Goal: Information Seeking & Learning: Learn about a topic

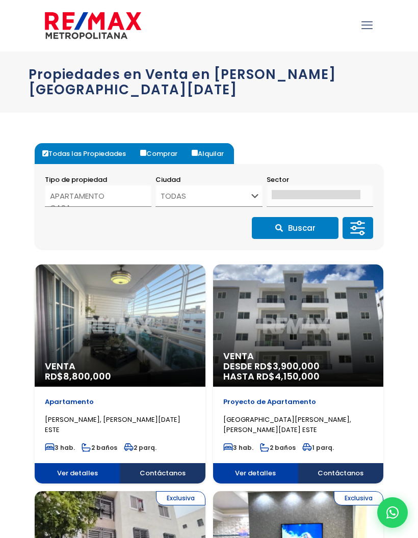
select select
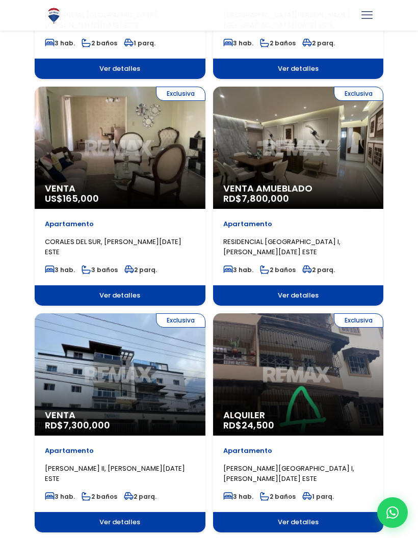
scroll to position [1086, 0]
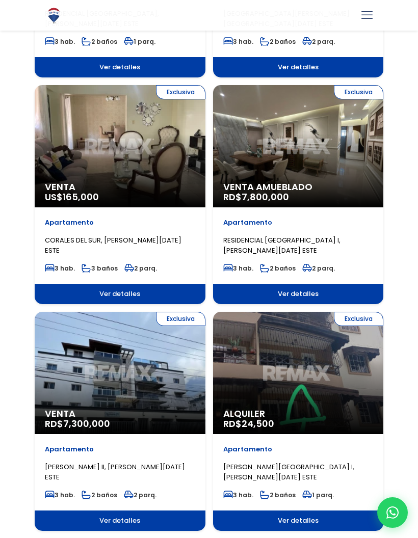
click at [83, 510] on span "Ver detalles" at bounding box center [120, 520] width 171 height 20
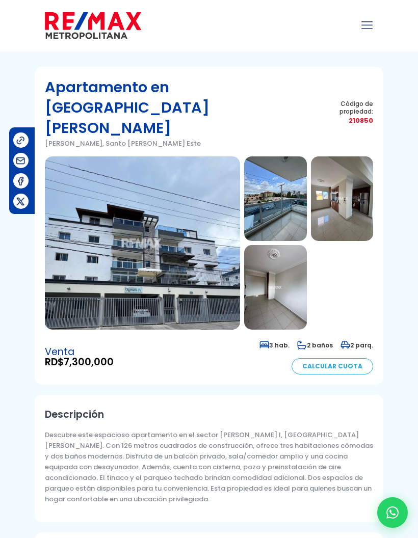
click at [126, 165] on img at bounding box center [142, 242] width 195 height 173
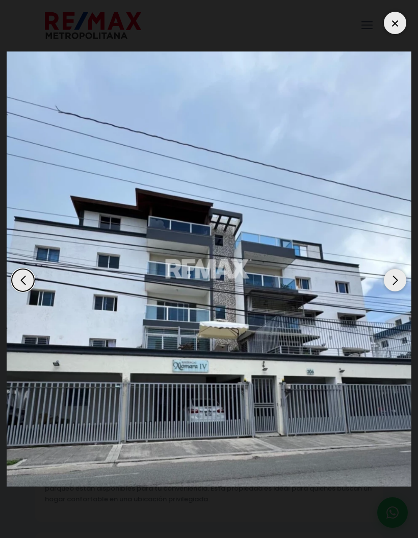
click at [395, 289] on div "Next slide" at bounding box center [395, 280] width 22 height 22
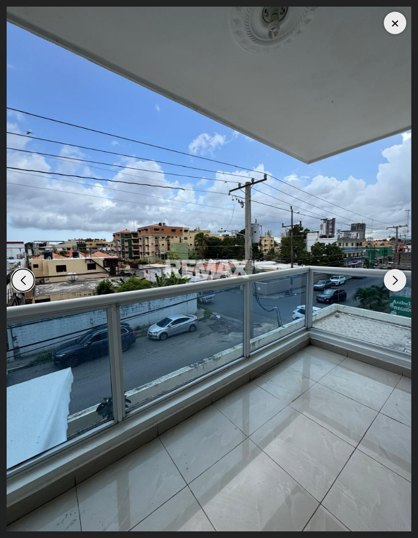
click at [397, 290] on div "Next slide" at bounding box center [395, 280] width 22 height 22
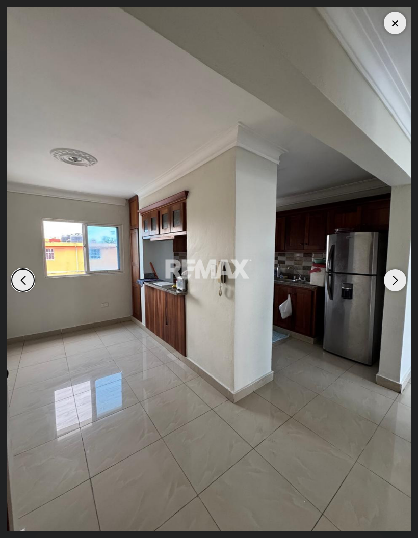
click at [394, 291] on div "Next slide" at bounding box center [395, 280] width 22 height 22
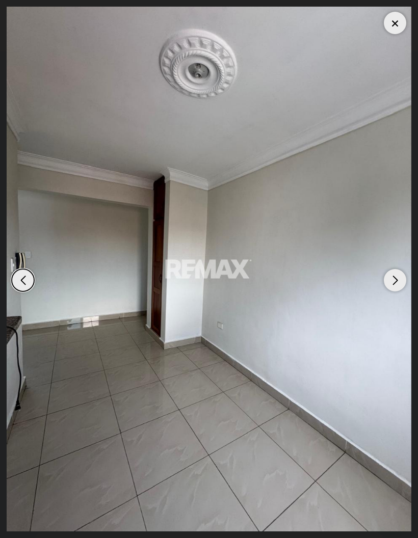
click at [393, 291] on div "Next slide" at bounding box center [395, 280] width 22 height 22
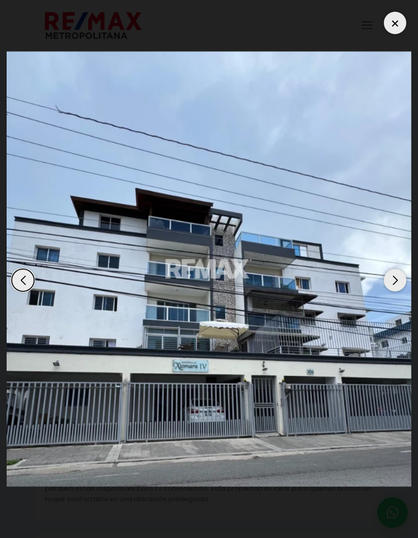
click at [398, 291] on div "Next slide" at bounding box center [395, 280] width 22 height 22
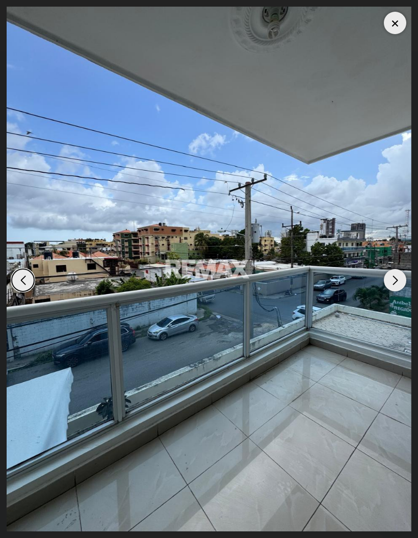
click at [390, 30] on div at bounding box center [395, 23] width 22 height 22
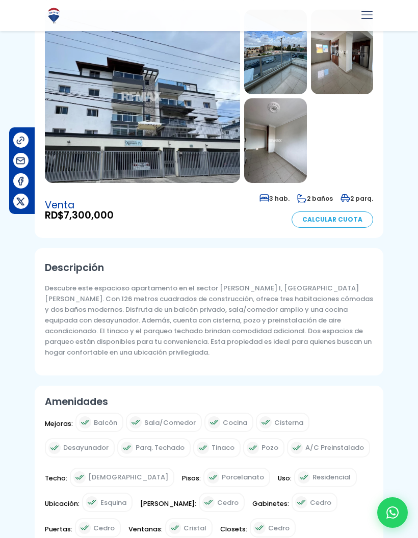
scroll to position [147, 0]
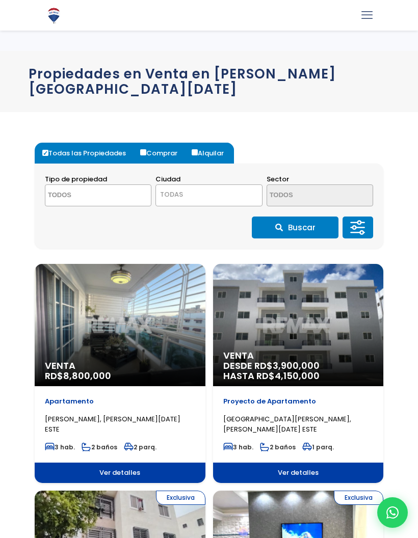
select select
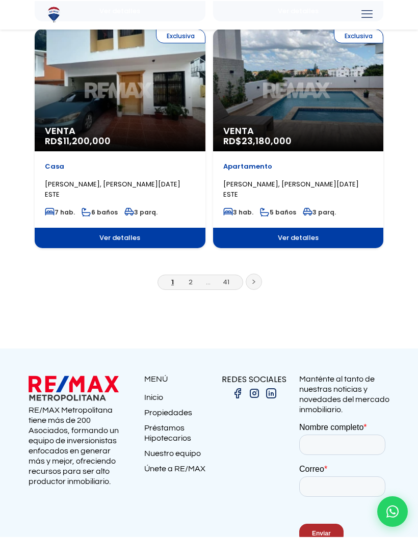
scroll to position [1862, 0]
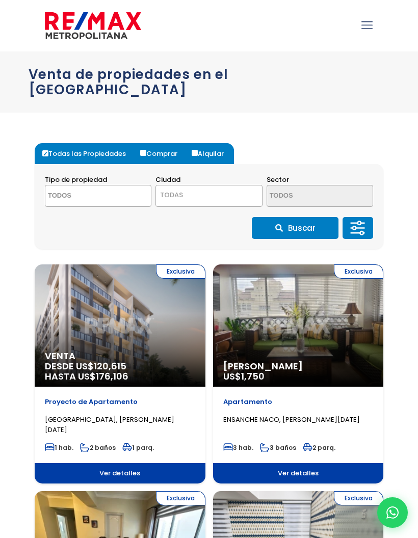
select select
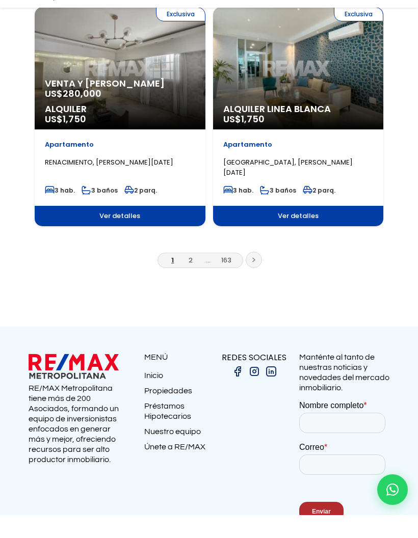
scroll to position [1868, 0]
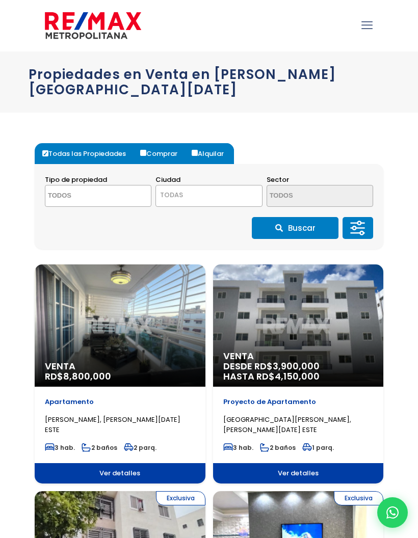
select select
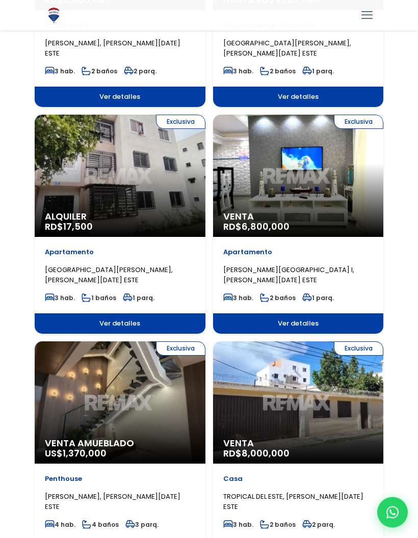
scroll to position [376, 0]
click at [355, 247] on div "Apartamento PRADO ORIENTAL I, SANTO DOMINGO ESTE" at bounding box center [298, 266] width 150 height 38
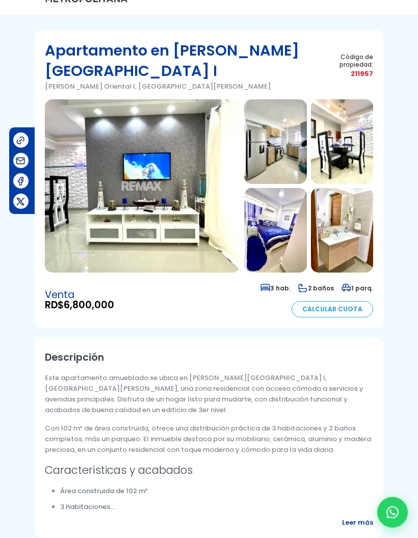
scroll to position [37, 0]
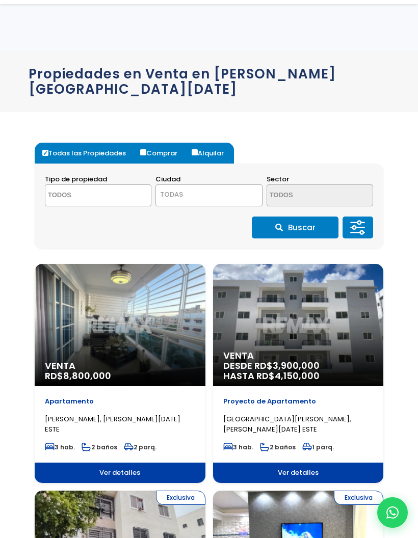
select select
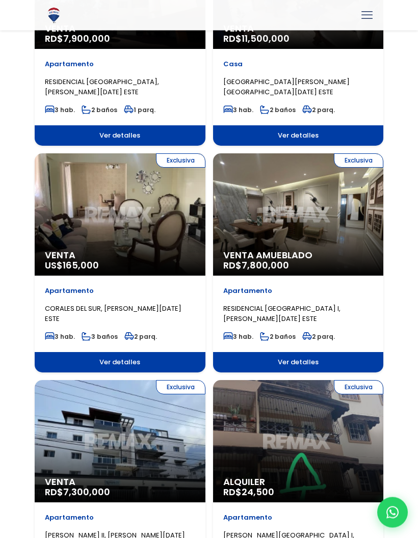
scroll to position [1019, 0]
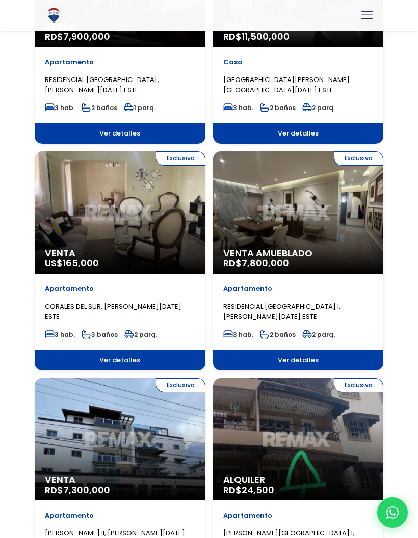
click at [353, 302] on p "RESIDENCIAL BRISA ORIENTAL I, SANTO DOMINGO ESTE" at bounding box center [298, 312] width 150 height 20
click at [361, 302] on p "RESIDENCIAL BRISA ORIENTAL I, SANTO DOMINGO ESTE" at bounding box center [298, 312] width 150 height 20
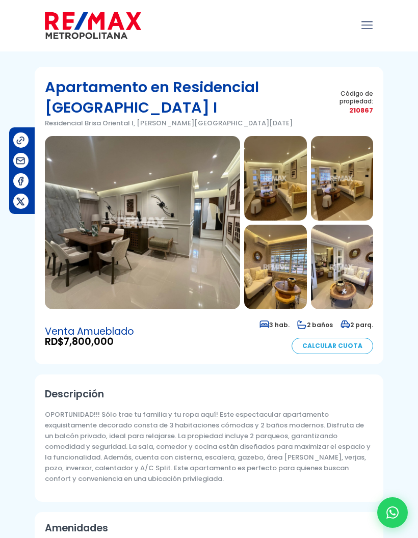
click at [95, 271] on img at bounding box center [142, 222] width 195 height 173
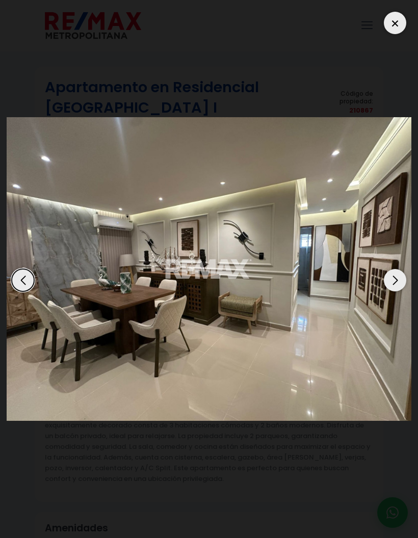
click at [396, 269] on div "Next slide" at bounding box center [395, 280] width 22 height 22
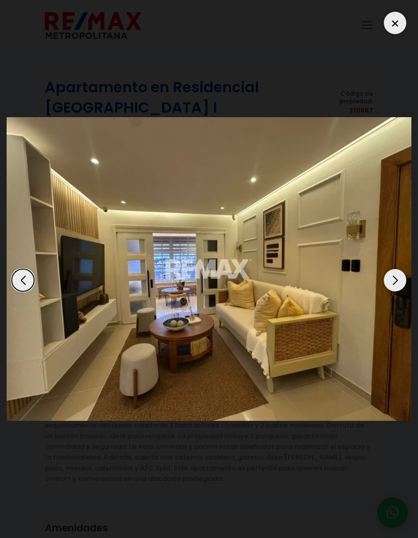
click at [397, 269] on div "Next slide" at bounding box center [395, 280] width 22 height 22
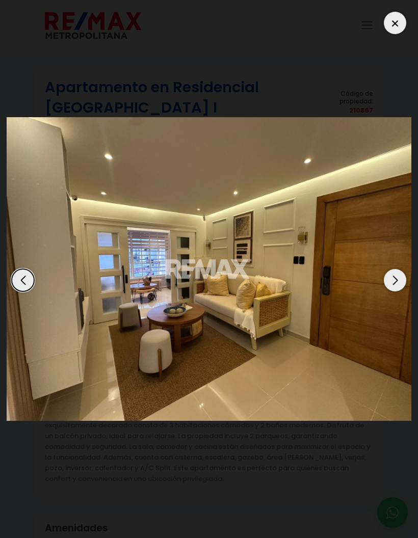
click at [398, 269] on div "Next slide" at bounding box center [395, 280] width 22 height 22
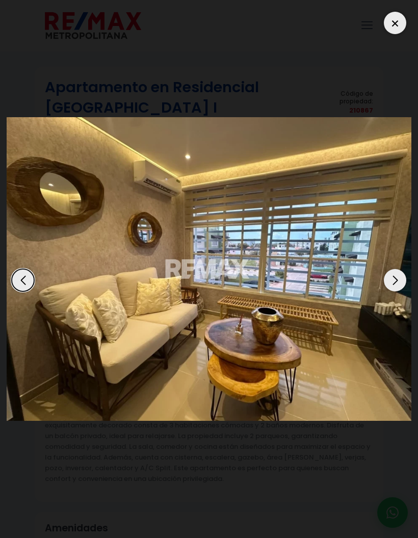
click at [396, 269] on div "Next slide" at bounding box center [395, 280] width 22 height 22
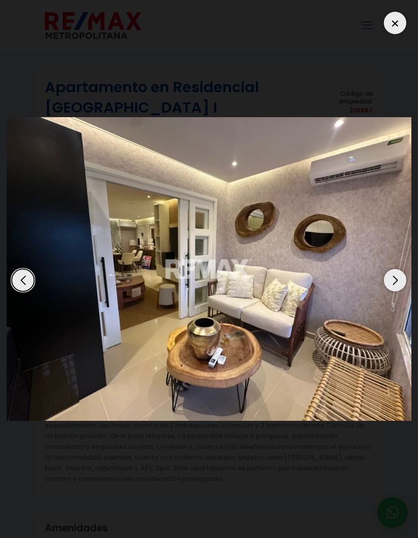
click at [396, 269] on div "Next slide" at bounding box center [395, 280] width 22 height 22
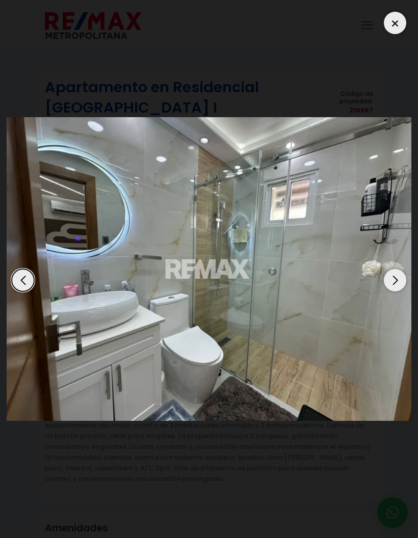
click at [395, 269] on div "Next slide" at bounding box center [395, 280] width 22 height 22
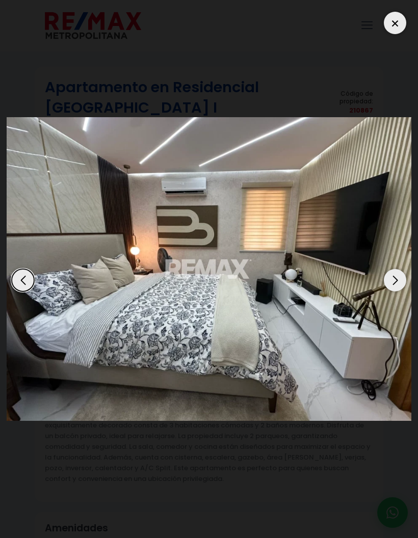
click at [394, 269] on div "Next slide" at bounding box center [395, 280] width 22 height 22
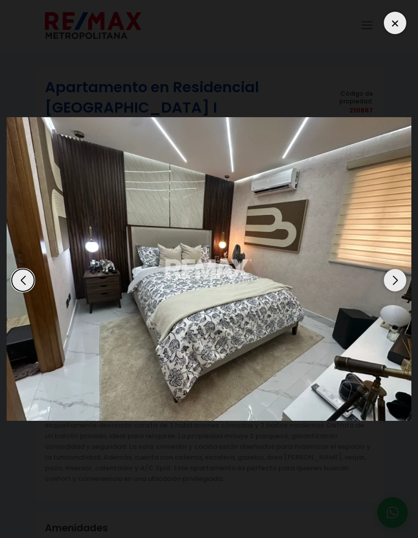
click at [395, 269] on div "Next slide" at bounding box center [395, 280] width 22 height 22
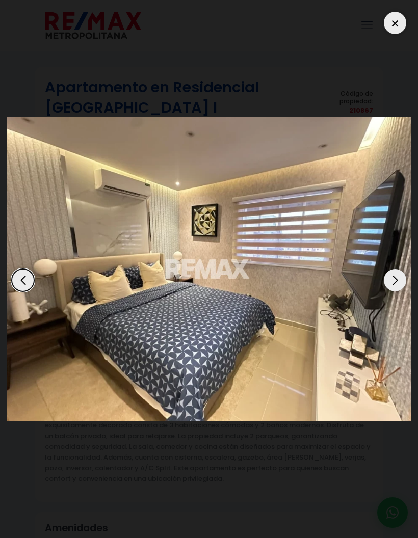
click at [395, 269] on div "Next slide" at bounding box center [395, 280] width 22 height 22
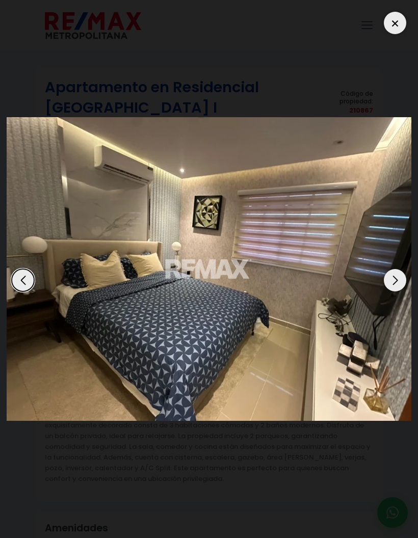
click at [395, 269] on div "Next slide" at bounding box center [395, 280] width 22 height 22
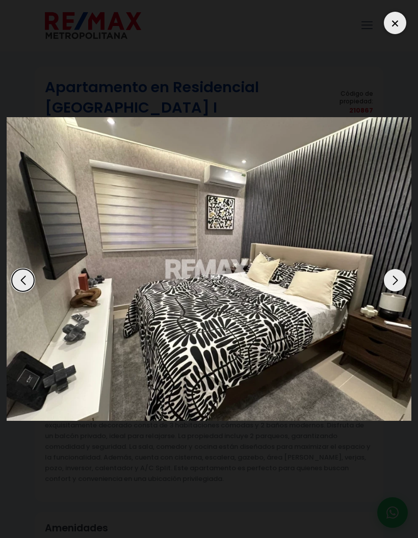
click at [395, 269] on div "Next slide" at bounding box center [395, 280] width 22 height 22
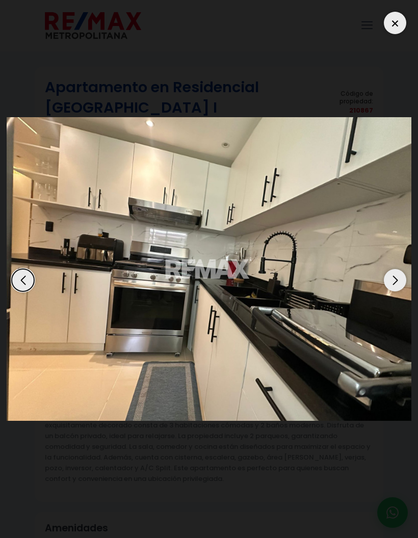
click at [395, 269] on div "Next slide" at bounding box center [395, 280] width 22 height 22
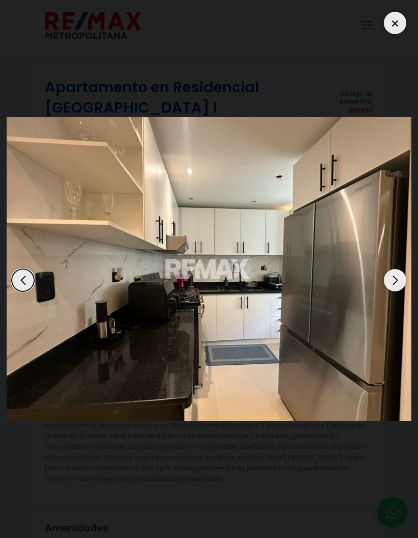
click at [395, 183] on img "13 / 13" at bounding box center [209, 269] width 405 height 304
click at [393, 269] on div "Next slide" at bounding box center [395, 280] width 22 height 22
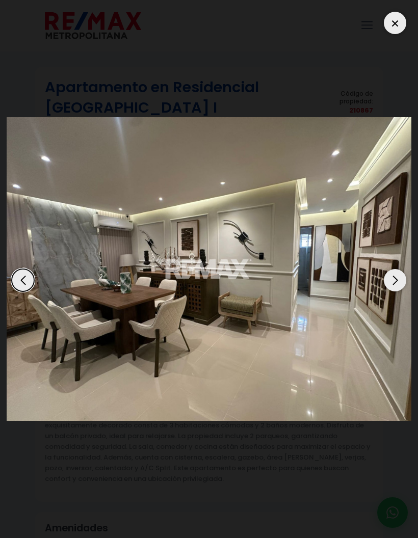
click at [395, 183] on img "1 / 13" at bounding box center [209, 269] width 405 height 304
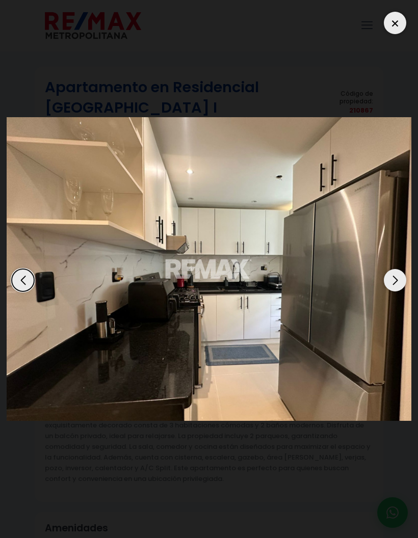
click at [392, 25] on div at bounding box center [395, 23] width 22 height 22
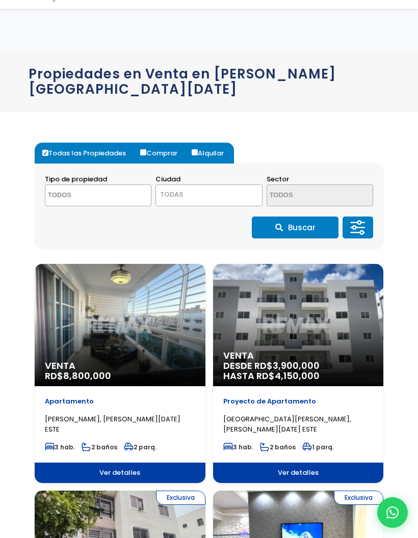
select select
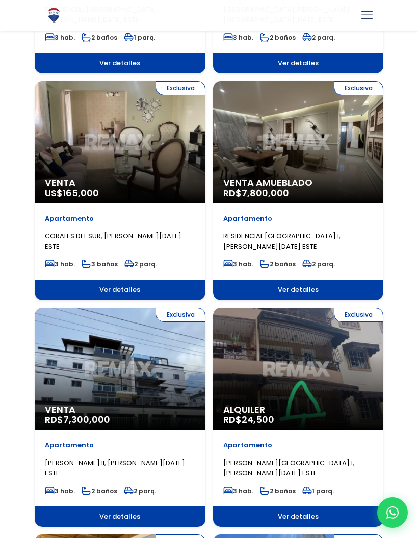
scroll to position [1091, 0]
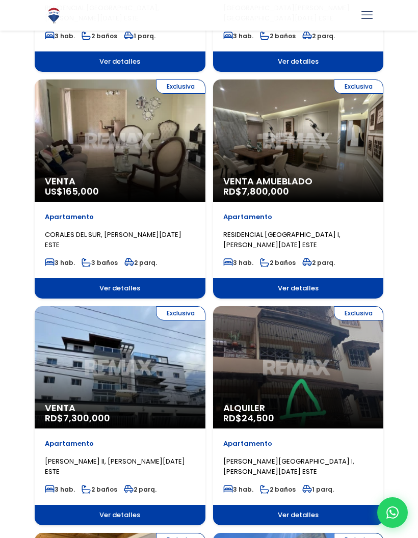
click at [70, 344] on div "Exclusiva Venta RD$ 7,300,000" at bounding box center [120, 367] width 171 height 122
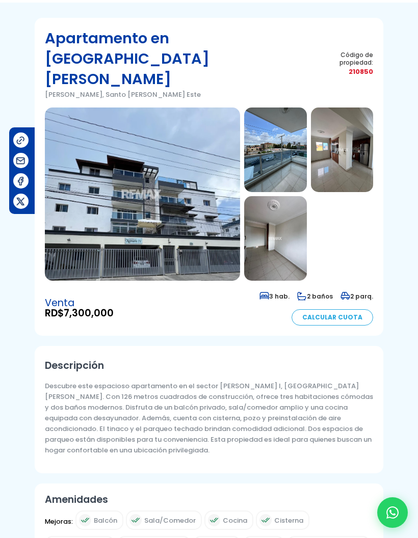
scroll to position [48, 0]
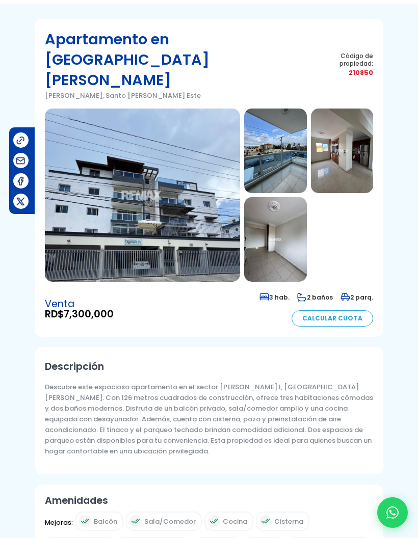
click at [93, 200] on img at bounding box center [142, 195] width 195 height 173
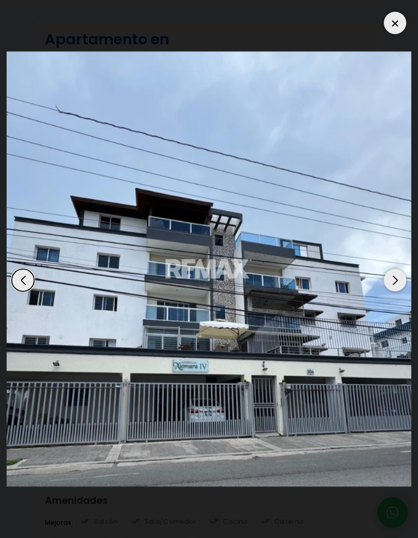
click at [389, 288] on div "Next slide" at bounding box center [395, 280] width 22 height 22
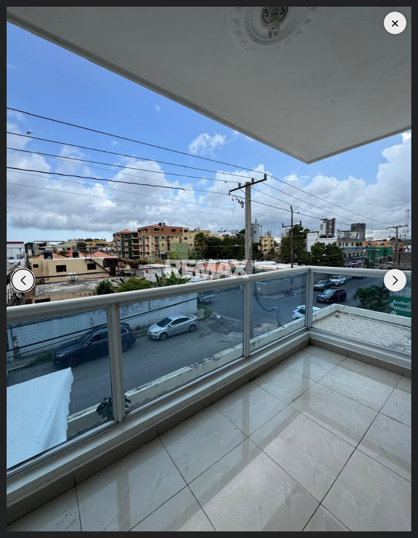
click at [390, 289] on div "Next slide" at bounding box center [395, 280] width 22 height 22
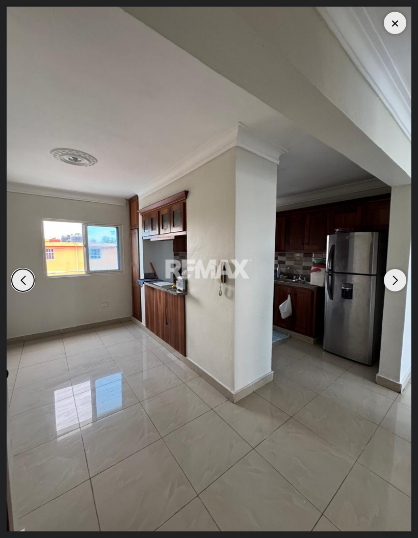
click at [391, 291] on div "Next slide" at bounding box center [395, 280] width 22 height 22
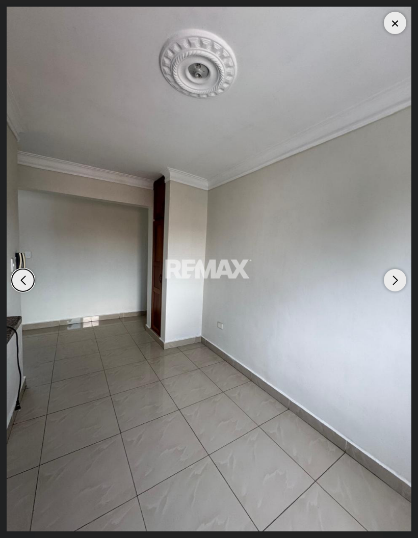
click at [393, 291] on div "Next slide" at bounding box center [395, 280] width 22 height 22
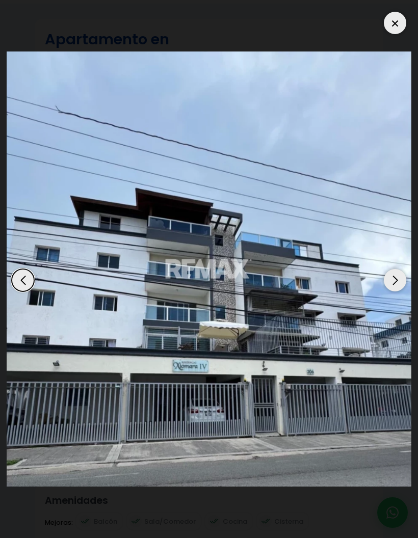
click at [395, 291] on div "Next slide" at bounding box center [395, 280] width 22 height 22
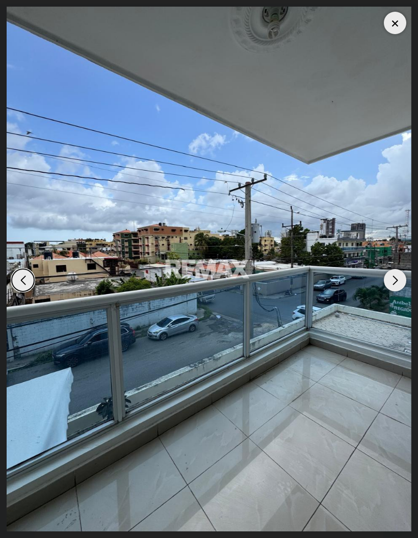
click at [395, 291] on div "Next slide" at bounding box center [395, 280] width 22 height 22
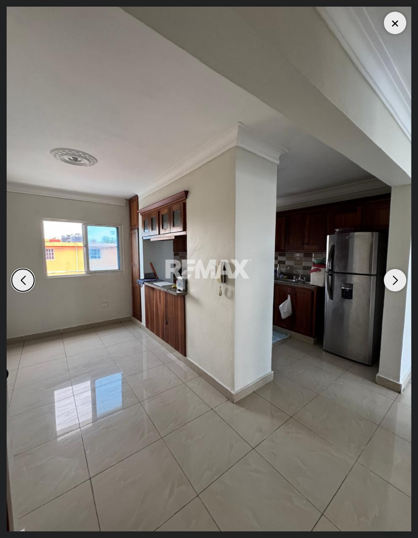
click at [395, 291] on div "Next slide" at bounding box center [395, 280] width 22 height 22
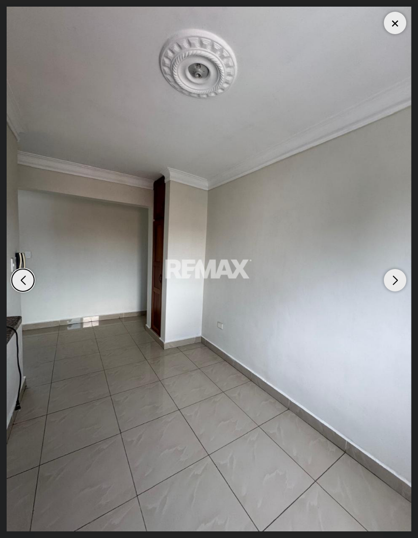
click at [396, 291] on div "Next slide" at bounding box center [395, 280] width 22 height 22
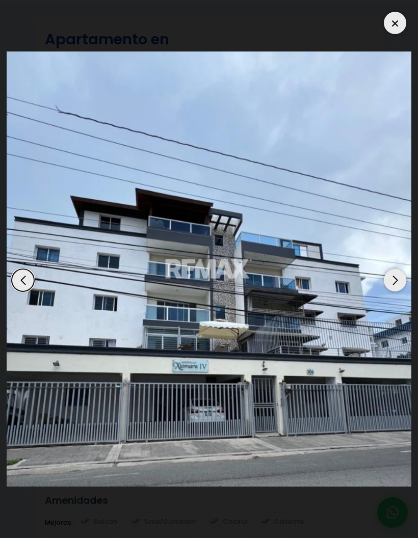
click at [397, 291] on div "Next slide" at bounding box center [395, 280] width 22 height 22
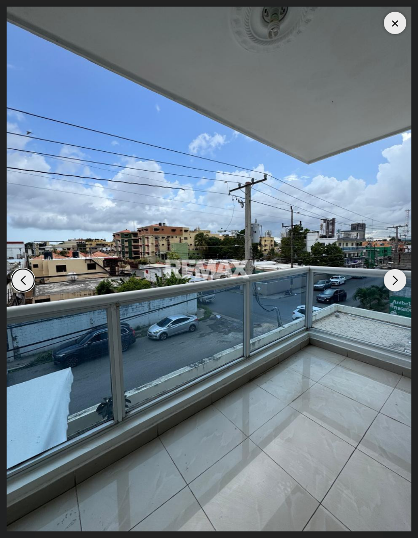
click at [397, 291] on div "Next slide" at bounding box center [395, 280] width 22 height 22
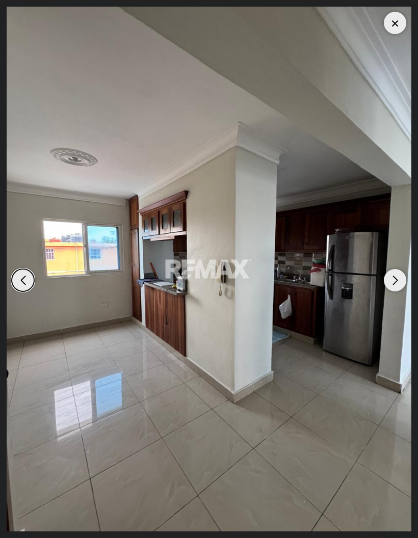
click at [397, 291] on div "Next slide" at bounding box center [395, 280] width 22 height 22
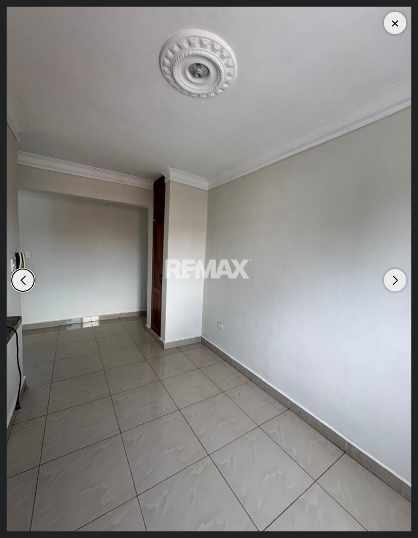
click at [397, 291] on div "Next slide" at bounding box center [395, 280] width 22 height 22
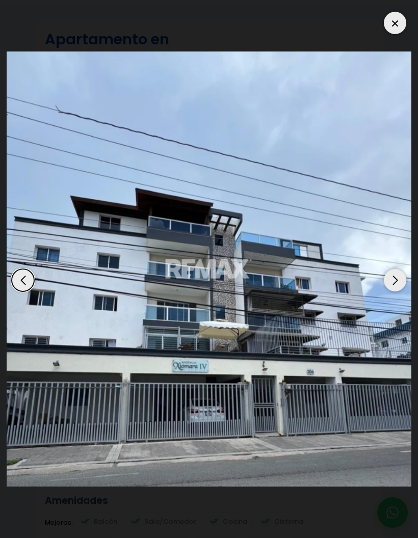
click at [397, 291] on div "Next slide" at bounding box center [395, 280] width 22 height 22
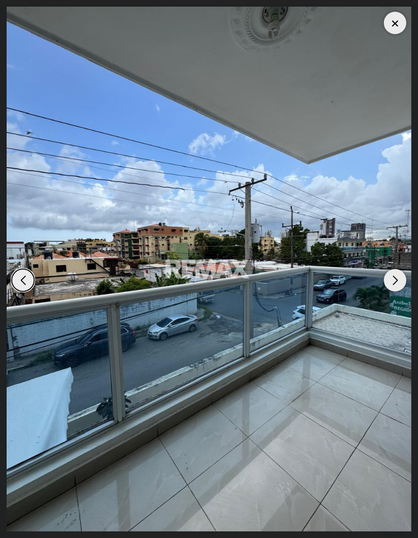
click at [395, 291] on div "Next slide" at bounding box center [395, 280] width 22 height 22
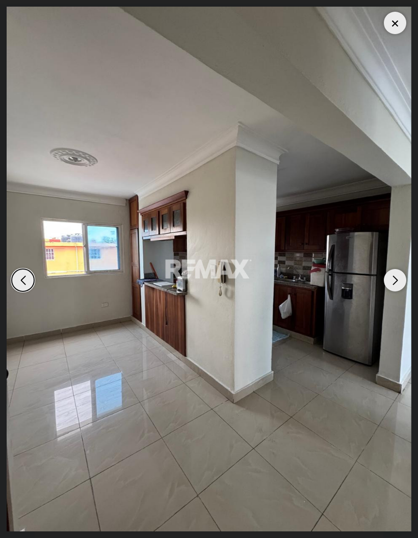
click at [396, 291] on div "Next slide" at bounding box center [395, 280] width 22 height 22
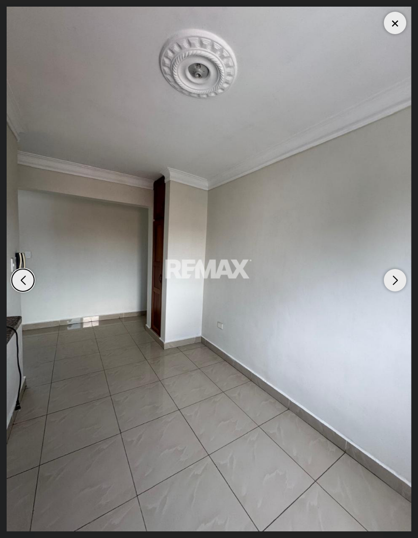
click at [396, 291] on div "Next slide" at bounding box center [395, 280] width 22 height 22
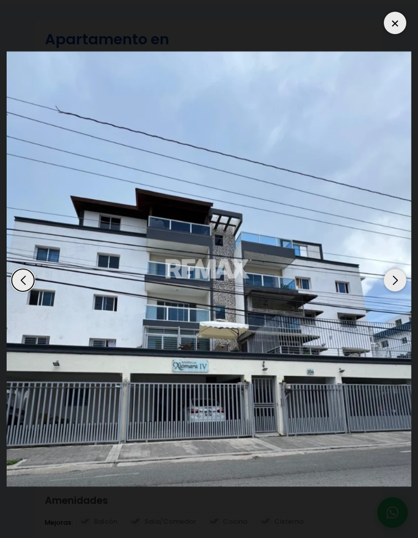
click at [385, 51] on img "1 / 4" at bounding box center [209, 268] width 405 height 435
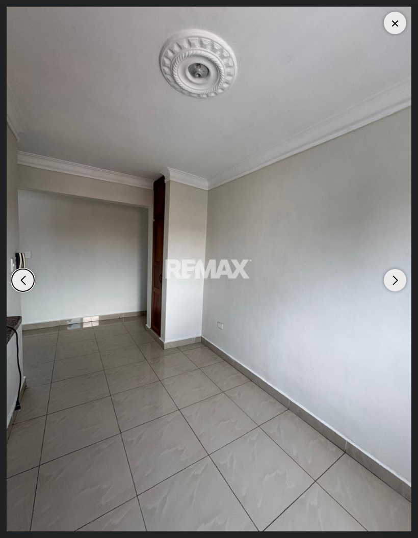
click at [394, 18] on div at bounding box center [395, 23] width 22 height 22
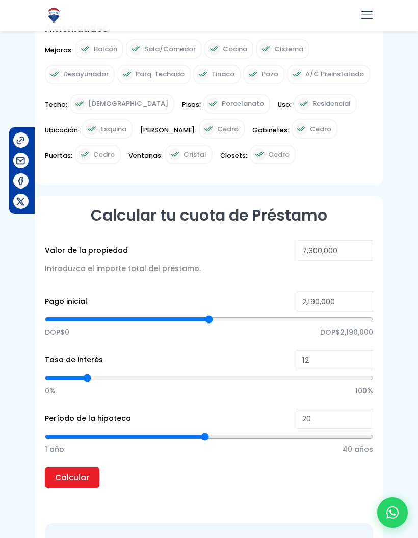
scroll to position [521, 0]
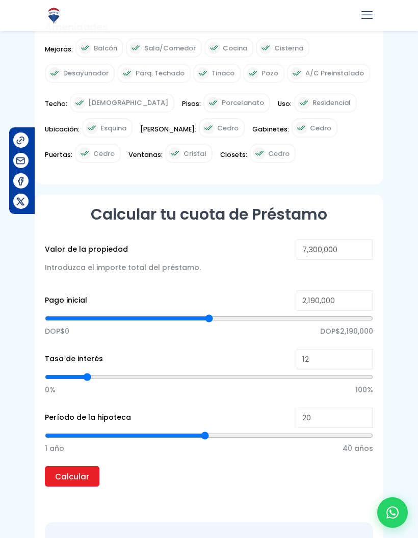
type input "3,766,242"
type input "3766242"
type input "3,777,866"
type input "3777866"
type input "3,801,115"
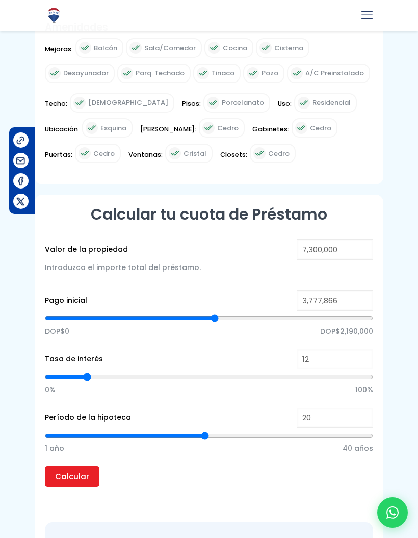
type input "3801115"
type input "3,812,739"
type input "3812739"
type input "3,835,987"
type input "3835987"
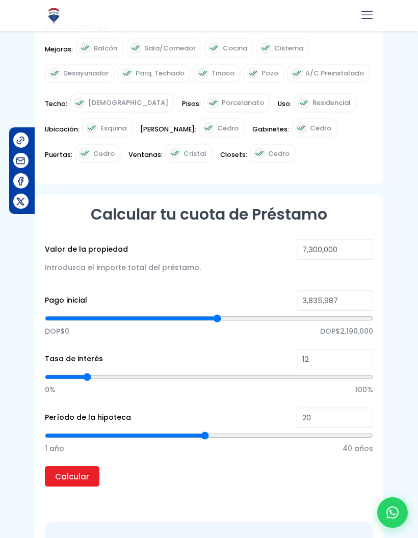
type input "3,847,611"
type input "3847611"
type input "3,859,236"
type input "3859236"
type input "3,870,860"
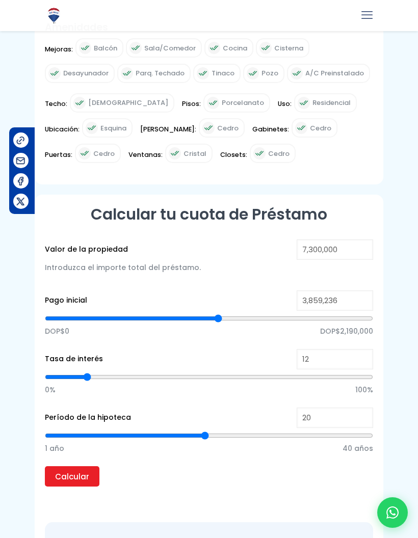
type input "3870860"
type input "3,882,484"
type input "3882484"
type input "3,894,108"
type input "3894108"
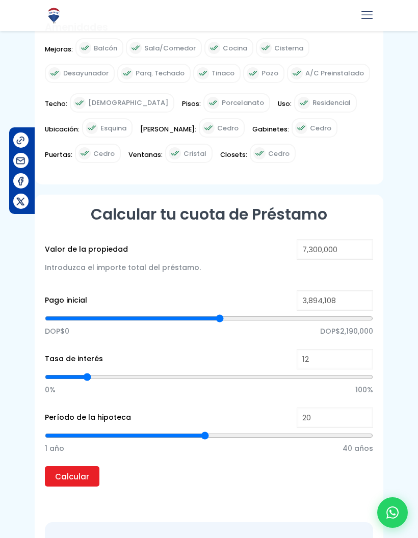
type input "3,905,732"
type input "3905732"
type input "3,917,357"
type input "3917357"
type input "3,928,981"
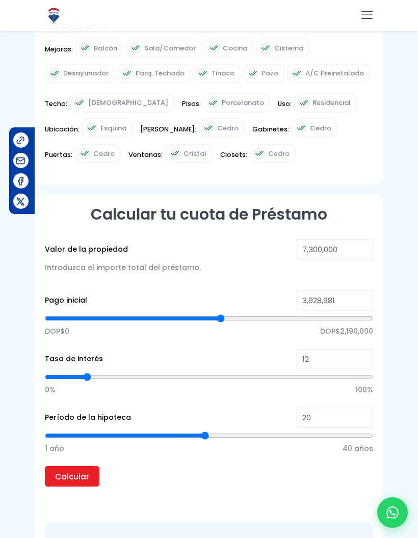
type input "3928981"
type input "3,940,605"
type input "3940605"
type input "3,952,229"
type input "3952229"
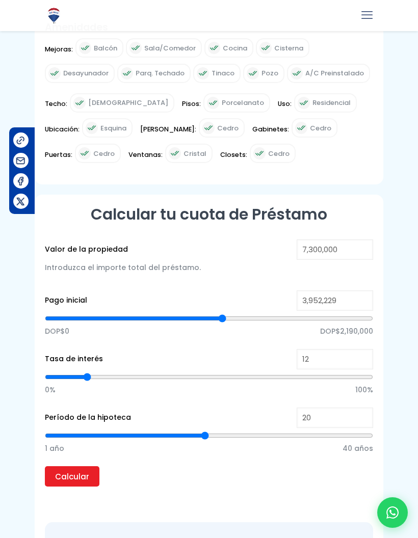
type input "3,963,854"
type input "3963854"
type input "3,975,478"
type input "3975478"
type input "3,952,229"
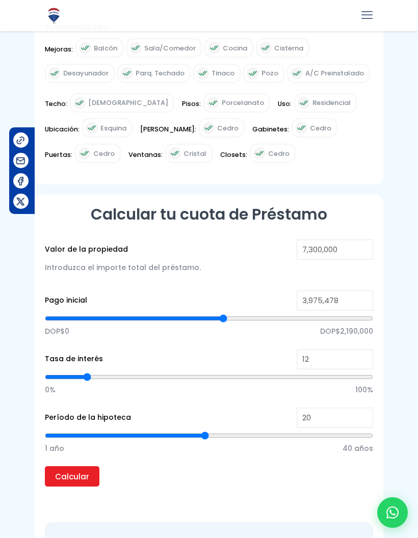
type input "3952229"
type input "3,928,981"
type input "3928981"
type input "3,894,108"
type input "3894108"
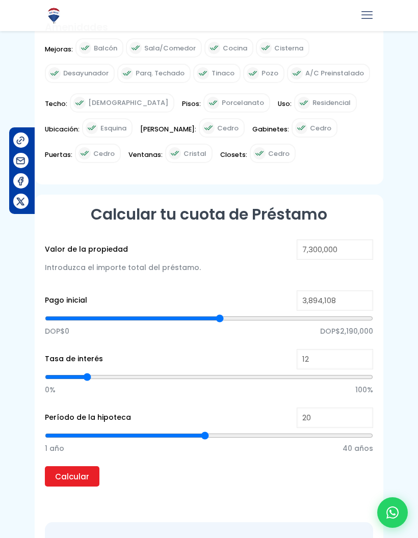
type input "3,870,860"
type input "3870860"
type input "3,859,236"
type input "3859236"
type input "3,847,611"
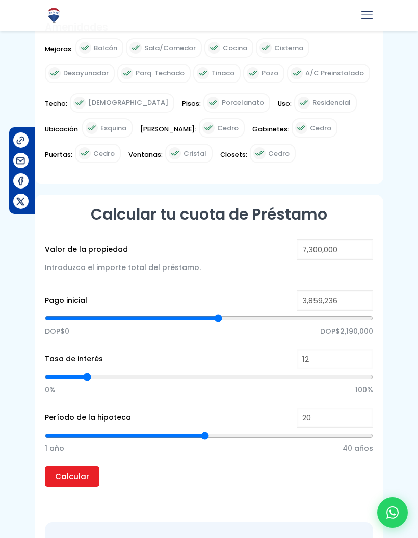
type input "3847611"
type input "3,835,987"
type input "3835987"
type input "3,824,363"
type input "3824363"
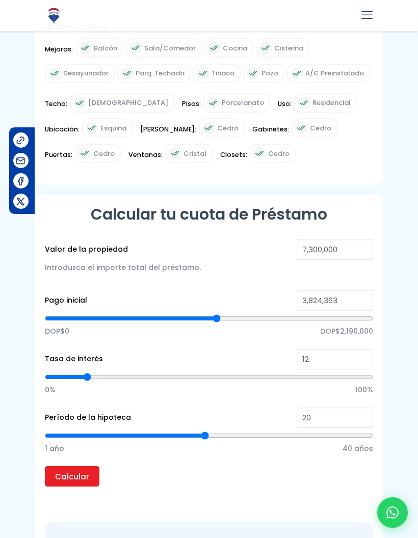
type input "3,812,739"
type input "3812739"
type input "3,801,115"
type input "3801115"
type input "3,812,739"
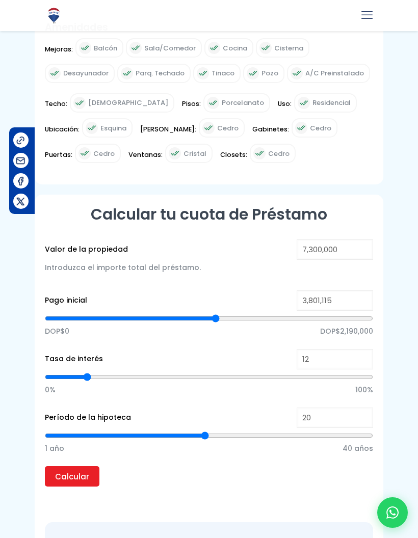
type input "3812739"
type input "3,824,363"
type input "3824363"
type input "3,835,987"
type input "3835987"
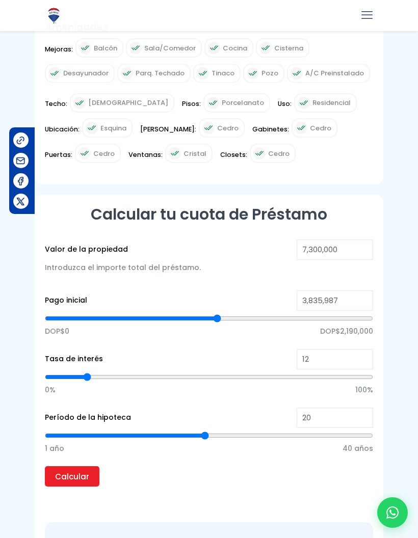
type input "3,847,611"
type input "3847611"
type input "3,859,236"
type input "3859236"
type input "3,870,860"
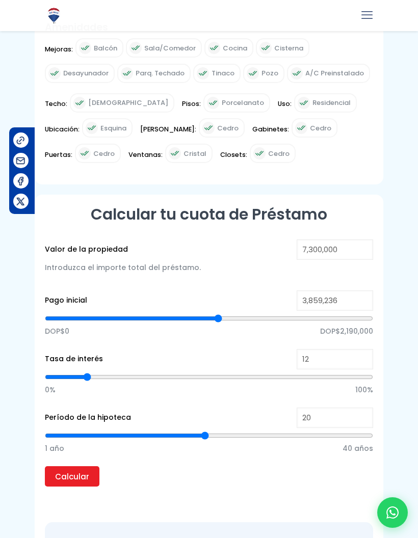
type input "3870860"
type input "3,882,484"
type input "3882484"
type input "3,894,108"
type input "3894108"
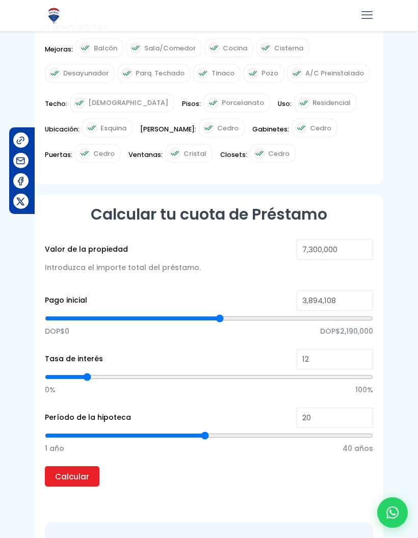
type input "3,905,732"
type input "3905732"
type input "3,917,357"
type input "3917357"
type input "3,928,981"
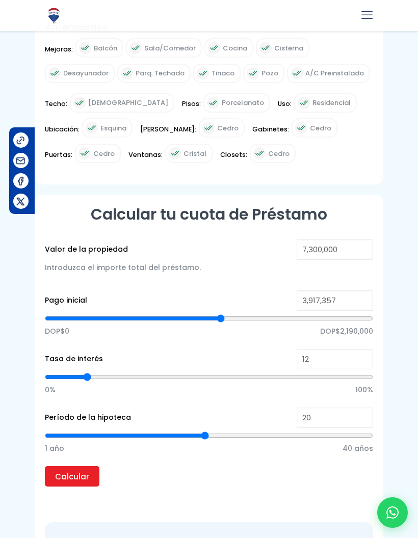
type input "3928981"
type input "3,940,605"
type input "3940605"
type input "3,952,229"
type input "3952229"
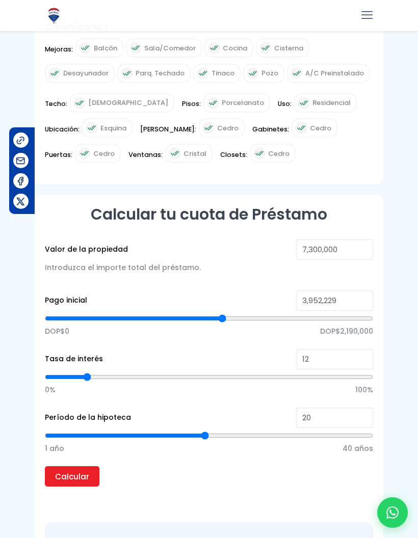
type input "3,963,854"
type input "3963854"
type input "3,975,478"
type input "3975478"
type input "3,987,102"
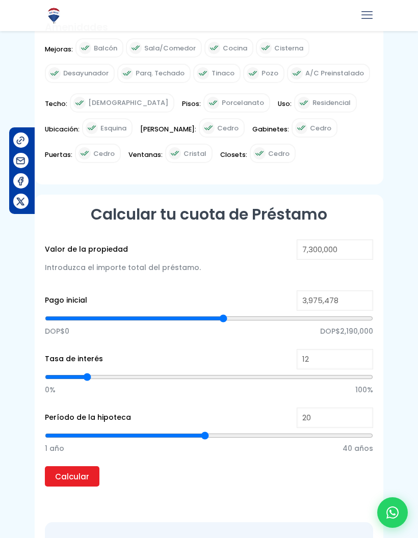
type input "3987102"
type input "3,998,726"
type input "3998726"
type input "4,010,350"
type input "4010350"
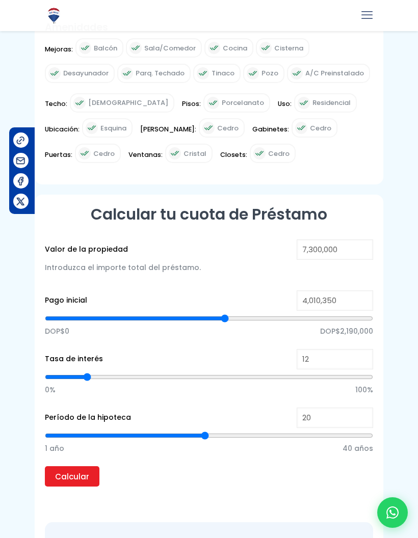
type input "4,021,975"
type input "4021975"
type input "4,010,350"
type input "4010350"
type input "3,998,726"
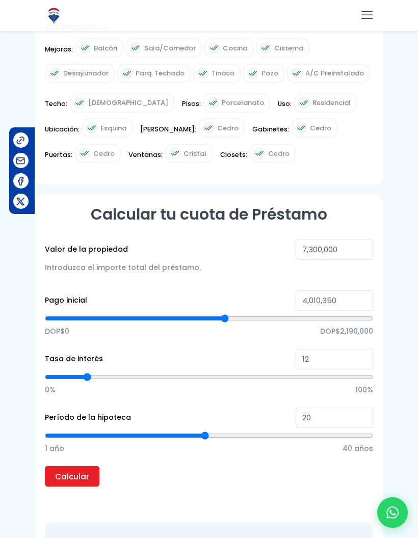
type input "3998726"
type input "3,975,478"
type input "3975478"
type input "3,963,854"
type input "3963854"
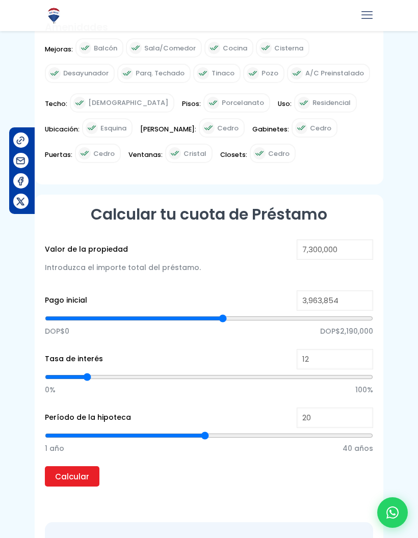
type input "3,952,229"
type input "3952229"
type input "3,940,605"
type input "3940605"
type input "3,928,981"
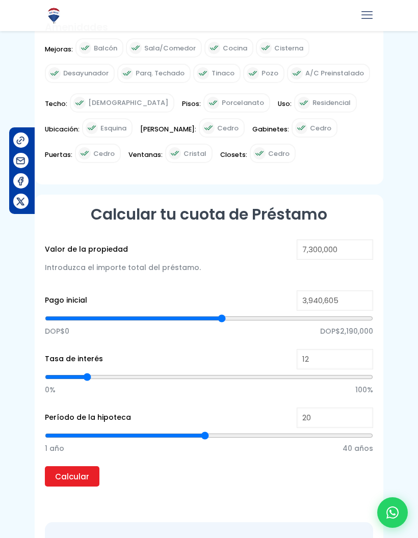
type input "3928981"
type input "3,917,357"
type input "3917357"
type input "3,905,732"
type input "3905732"
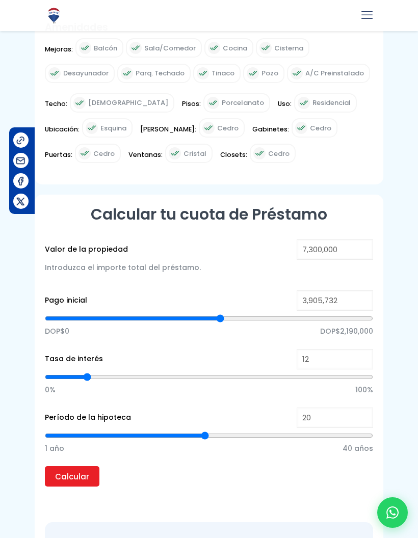
type input "3,894,108"
type input "3894108"
type input "3,882,484"
type input "3882484"
type input "3,870,860"
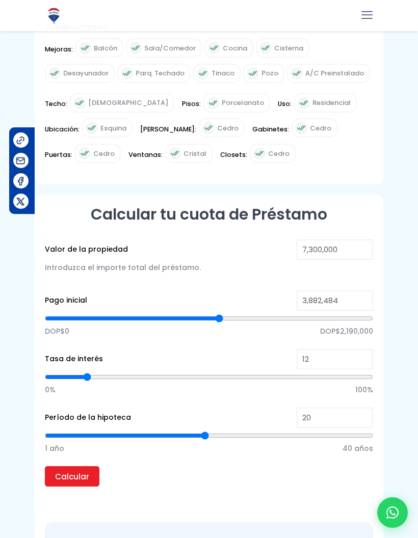
type input "3870860"
type input "3,859,236"
type input "3859236"
type input "3,847,611"
type input "3847611"
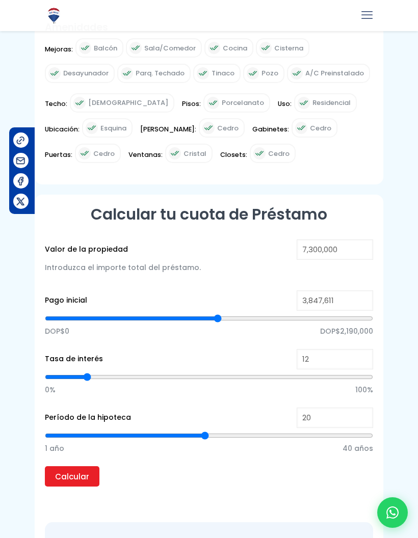
type input "3,835,987"
type input "3835987"
type input "3,824,363"
type input "3824363"
type input "3,812,739"
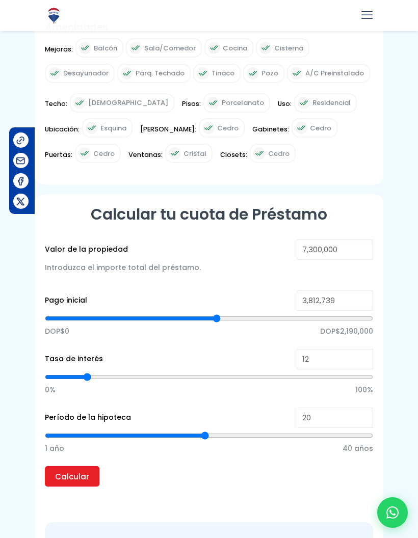
type input "3812739"
type input "3,801,115"
type input "3801115"
type input "3,789,490"
type input "3789490"
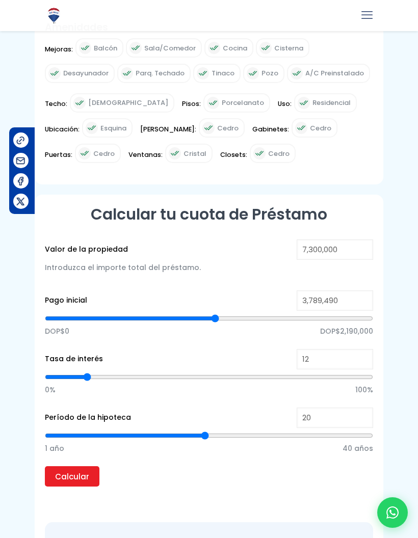
type input "3,777,866"
type input "3777866"
type input "3,766,242"
type input "3766242"
type input "3,754,618"
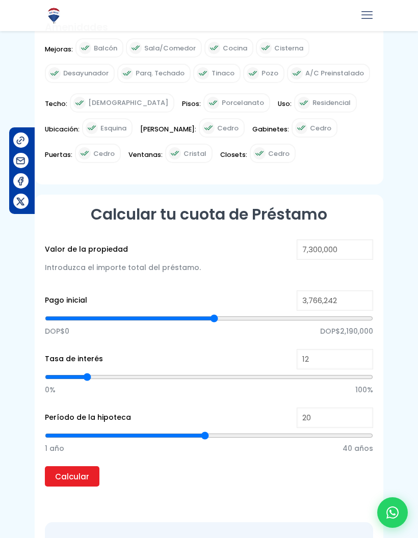
type input "3754618"
type input "3,742,994"
type input "3742994"
type input "3,731,369"
type input "3731369"
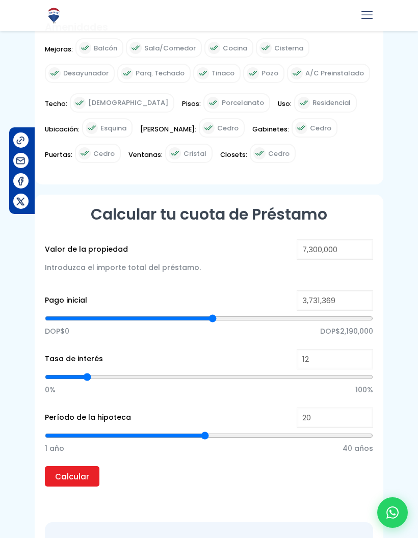
type input "3,719,745"
type input "3719745"
type input "3,708,121"
type input "3708121"
type input "3,696,497"
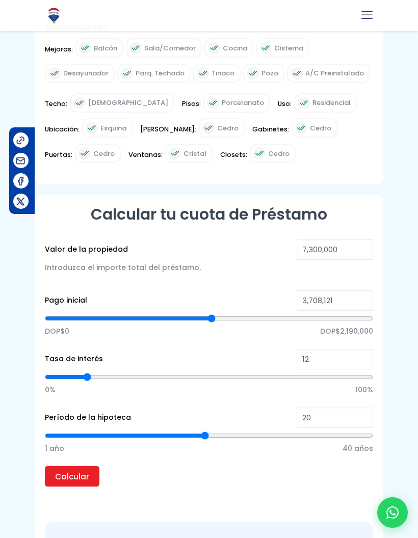
type input "3696497"
type input "3,684,873"
type input "3684873"
type input "3,673,248"
type input "3673248"
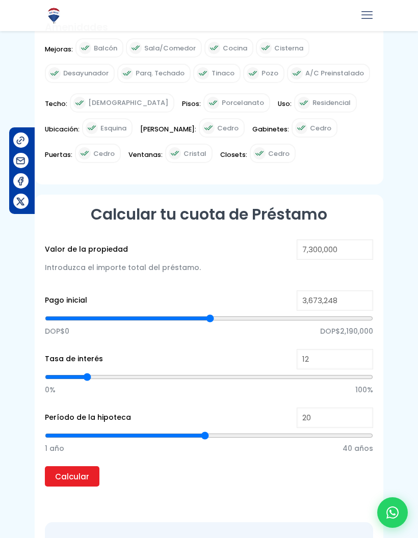
type input "3,661,624"
type input "3661624"
type input "3,650,000"
type input "3650000"
type input "3,638,376"
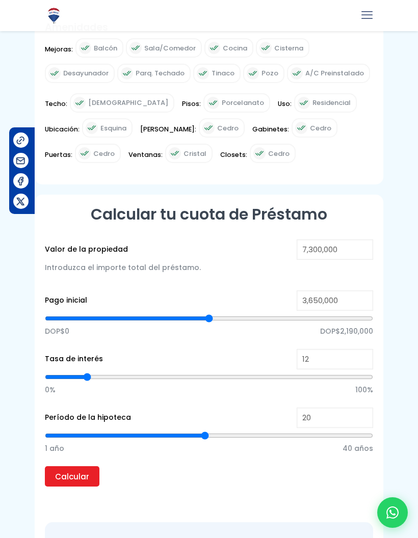
type input "3638376"
type input "3,626,752"
type input "3626752"
type input "3,615,127"
type input "3615127"
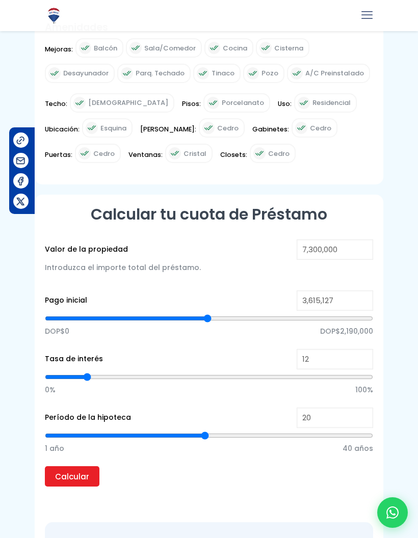
type input "3,603,503"
type input "3603503"
type input "3,591,879"
type input "3591879"
type input "3,580,255"
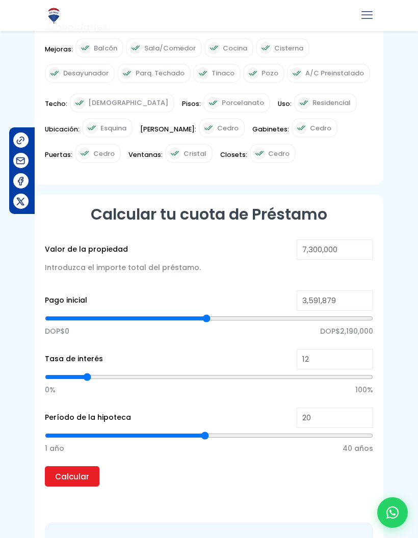
type input "3580255"
type input "3,568,631"
type input "3568631"
type input "3,557,006"
type input "3557006"
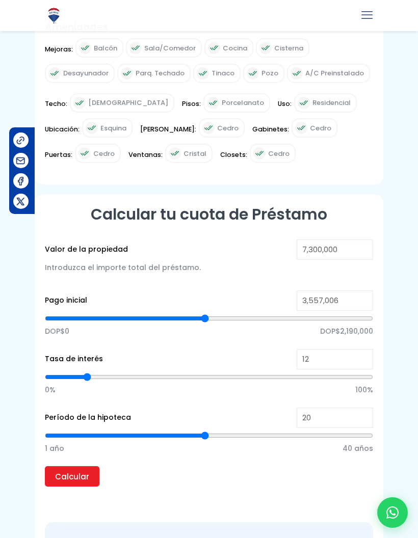
type input "3,545,382"
type input "3545382"
type input "3,533,758"
type input "3533758"
type input "3,522,134"
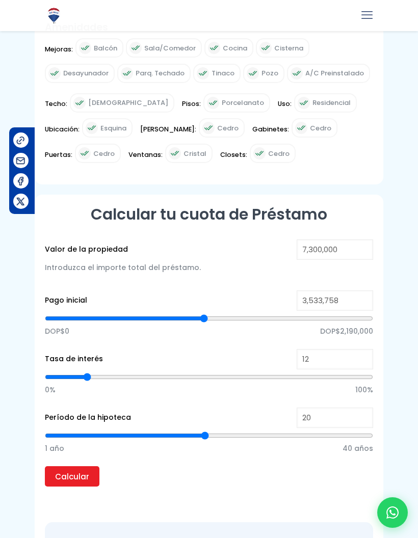
type input "3522134"
type input "3,510,510"
type input "3510510"
type input "3,498,885"
type input "3498885"
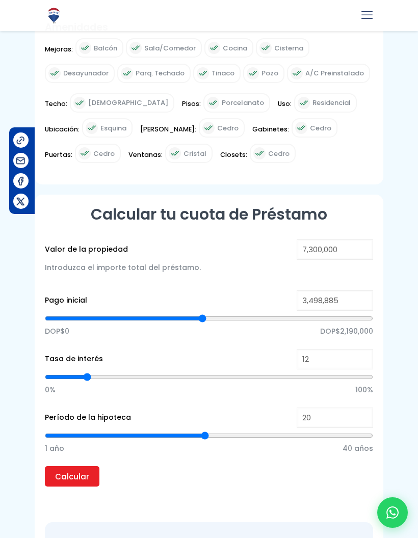
type input "3,487,261"
type input "3487261"
type input "3,475,637"
type input "3475637"
type input "3,464,013"
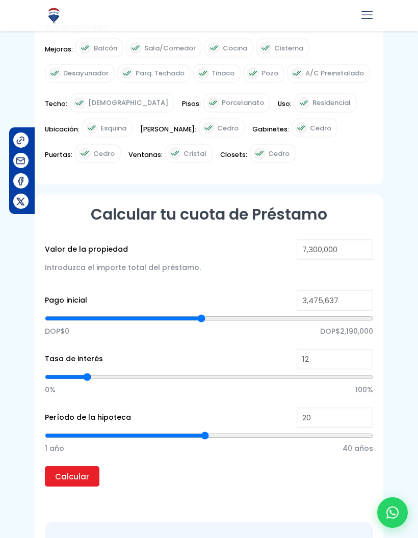
type input "3464013"
type input "3,452,389"
type input "3452389"
click at [310, 290] on input "3,452,389" at bounding box center [335, 300] width 76 height 20
type input "345,238"
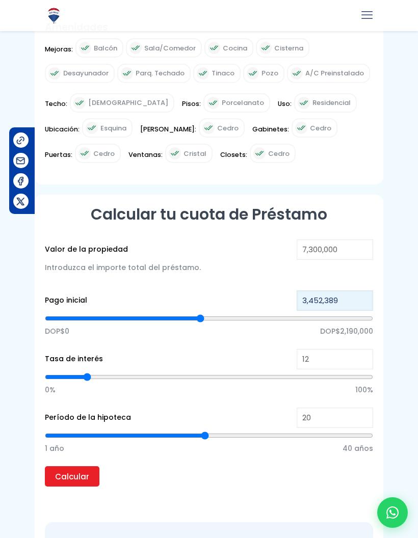
type input "345238"
type input "34,523"
type input "34523"
type input "3,452"
type input "3452"
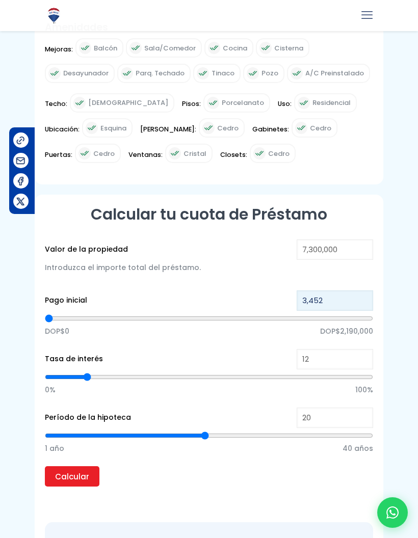
type input "345"
type input "34"
type input "3"
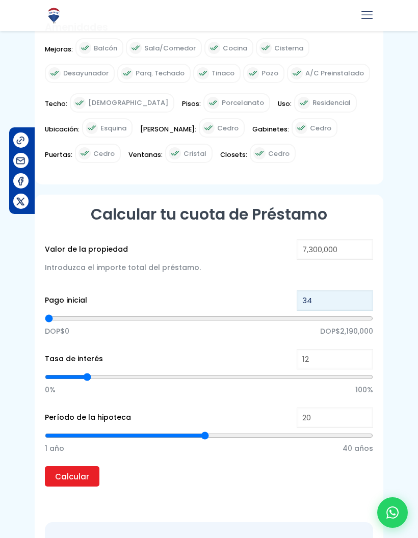
type input "3"
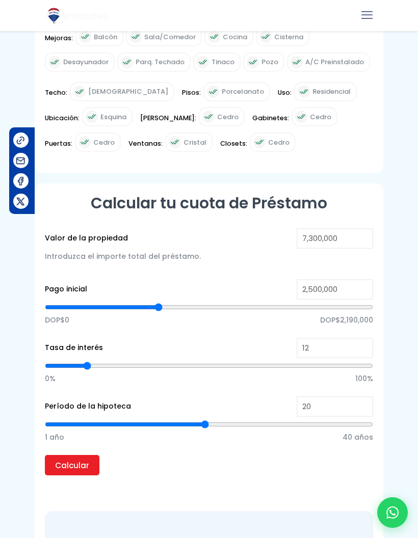
scroll to position [537, 0]
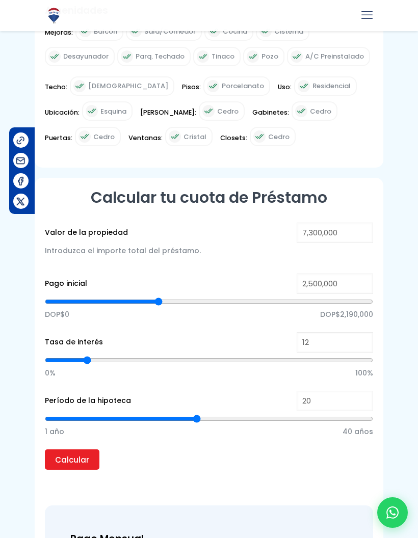
click at [197, 414] on input "range" at bounding box center [209, 419] width 328 height 10
click at [60, 449] on input "Calcular" at bounding box center [72, 459] width 55 height 20
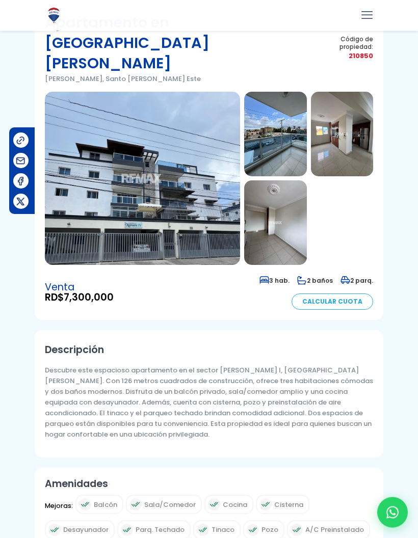
scroll to position [63, 0]
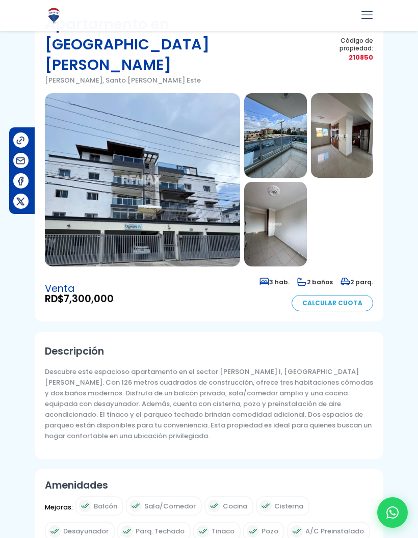
click at [131, 184] on img at bounding box center [142, 179] width 195 height 173
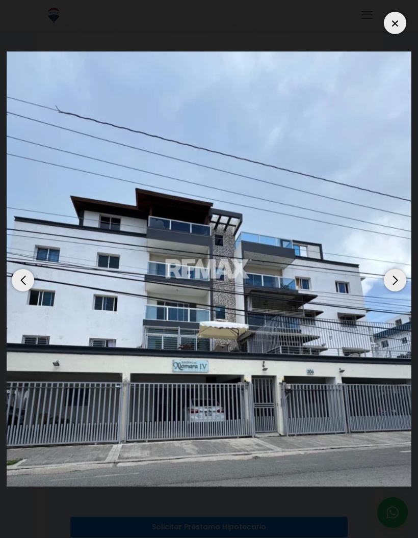
scroll to position [651, 0]
click at [388, 18] on div at bounding box center [395, 23] width 22 height 22
